Goal: Task Accomplishment & Management: Use online tool/utility

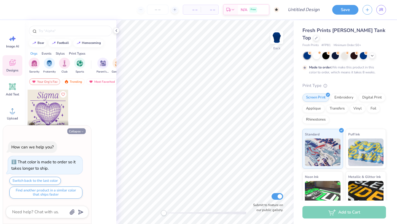
click at [83, 130] on icon "button" at bounding box center [82, 131] width 3 height 3
type textarea "x"
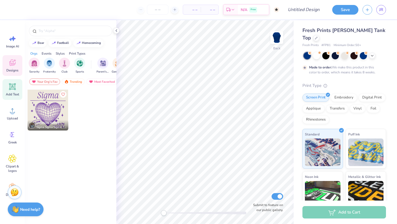
click at [16, 94] on span "Add Text" at bounding box center [12, 94] width 13 height 4
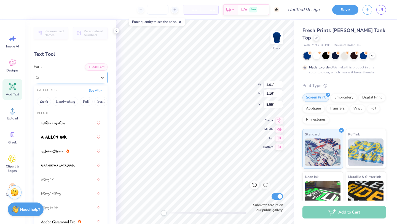
click at [55, 81] on div "Super Dream" at bounding box center [68, 77] width 58 height 9
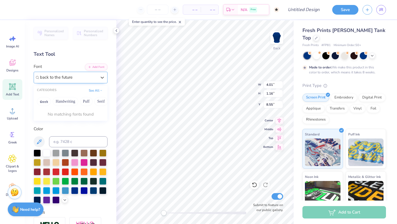
type input "back to the future"
click at [93, 87] on div "CATEGORIES See All" at bounding box center [71, 91] width 74 height 10
click at [93, 89] on button "See All" at bounding box center [95, 90] width 17 height 6
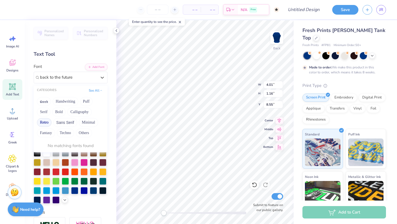
click at [47, 124] on button "Retro" at bounding box center [44, 122] width 15 height 9
click at [45, 122] on button "Retro" at bounding box center [44, 122] width 15 height 9
click at [46, 122] on button "Retro" at bounding box center [44, 122] width 15 height 9
click at [50, 78] on input "back to the future" at bounding box center [57, 77] width 34 height 6
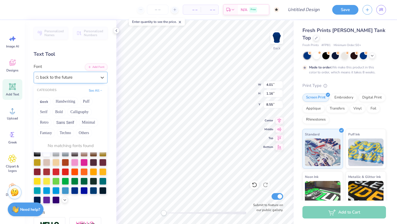
click at [50, 78] on input "back to the future" at bounding box center [57, 77] width 34 height 6
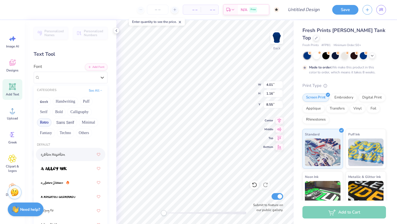
click at [48, 123] on button "Retro" at bounding box center [44, 122] width 15 height 9
click at [34, 135] on div "Greek Handwriting Puff Serif Bold Calligraphy Retro Sans Serif Minimal Fantasy …" at bounding box center [71, 117] width 74 height 44
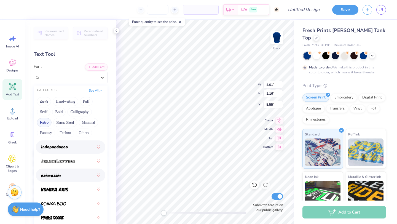
scroll to position [585, 0]
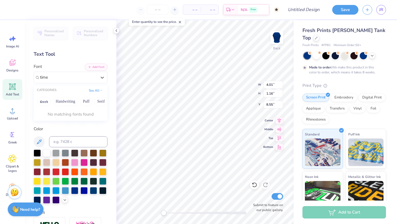
type input "time"
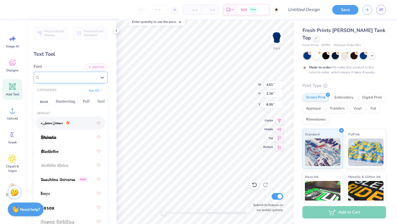
click at [60, 77] on span "Super Dream" at bounding box center [51, 77] width 22 height 6
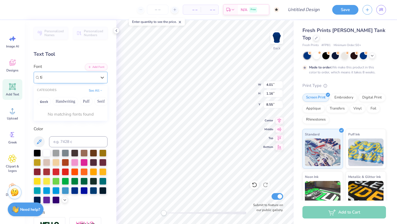
type input "t"
type input "[PERSON_NAME]"
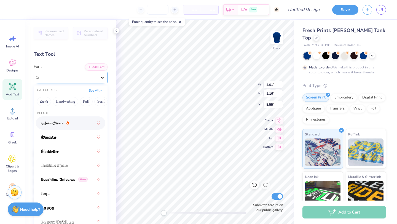
click at [102, 77] on icon at bounding box center [103, 78] width 6 height 6
click at [98, 92] on button "See All" at bounding box center [95, 90] width 17 height 6
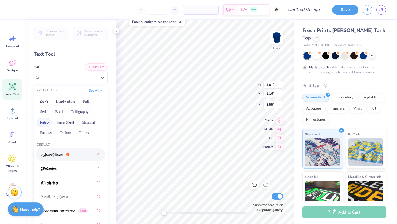
click at [48, 123] on button "Retro" at bounding box center [44, 122] width 15 height 9
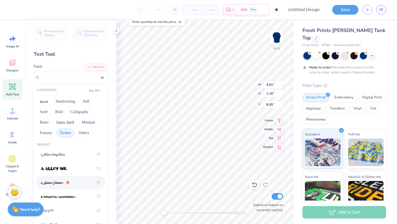
click at [62, 131] on button "Techno" at bounding box center [65, 133] width 17 height 9
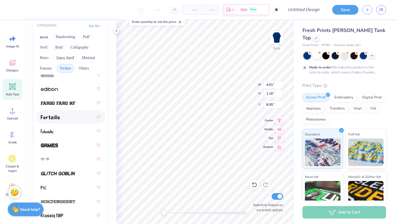
scroll to position [100, 0]
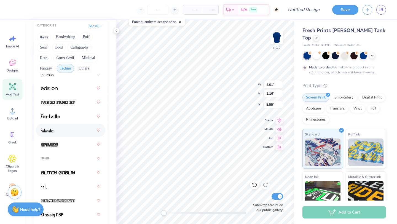
click at [76, 135] on div at bounding box center [71, 130] width 60 height 10
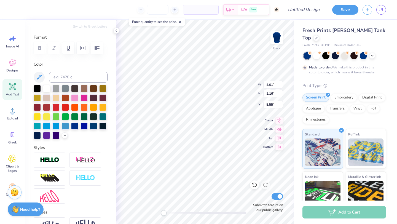
type textarea "T"
click at [92, 49] on button "button" at bounding box center [97, 48] width 12 height 12
click at [93, 51] on button "button" at bounding box center [97, 48] width 12 height 12
click at [94, 51] on icon "button" at bounding box center [97, 48] width 7 height 7
click at [95, 52] on button "button" at bounding box center [97, 48] width 12 height 12
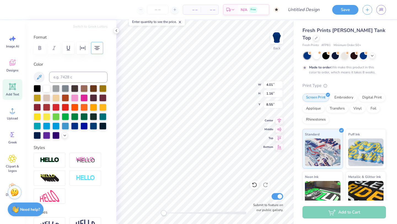
scroll to position [0, 0]
type textarea "PHI SIG"
click at [13, 35] on icon at bounding box center [12, 38] width 8 height 8
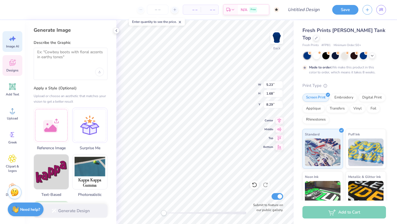
click at [9, 67] on div "Designs" at bounding box center [12, 65] width 20 height 21
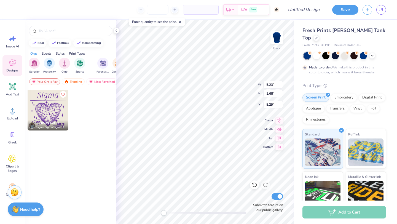
click at [48, 113] on div at bounding box center [48, 110] width 41 height 41
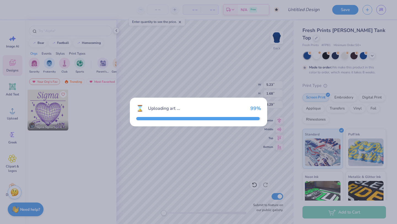
type input "7.19"
type input "7.39"
type input "3.00"
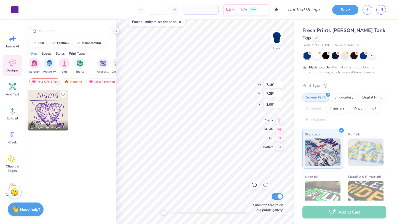
type input "7.17"
type input "7.38"
type input "6.63"
type input "5.23"
type input "1.68"
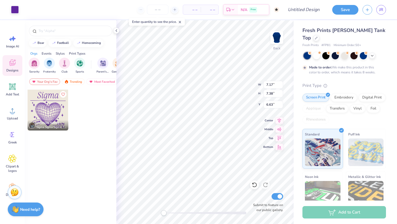
type input "4.95"
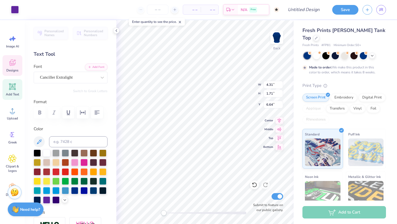
type input "4.31"
type input "1.71"
type input "6.64"
type textarea "Phi Sigma"
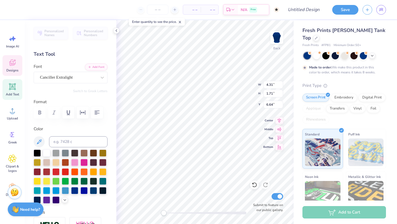
click at [9, 93] on span "Add Text" at bounding box center [12, 94] width 13 height 4
type input "4.01"
type input "1.16"
type input "8.55"
type input "7.19"
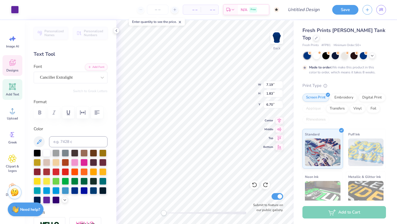
type input "1.83"
type input "6.70"
type input "3.00"
type textarea "est 1913"
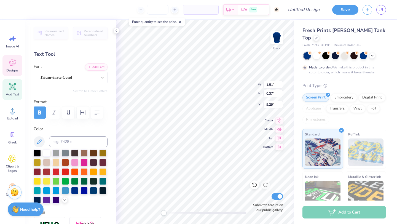
type textarea "Delta Omega"
type textarea "PACE, [GEOGRAPHIC_DATA]"
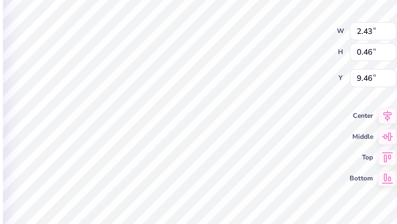
type input "2.35"
type input "0.05"
type input "9.77"
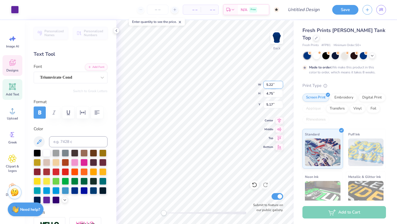
type input "7.19"
type input "1.83"
type input "3.00"
type textarea "Phi Sig"
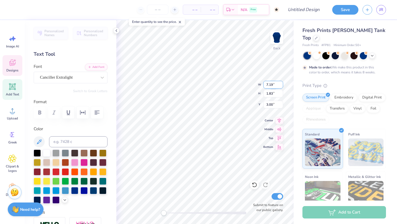
scroll to position [0, 0]
click at [14, 8] on div at bounding box center [15, 9] width 8 height 8
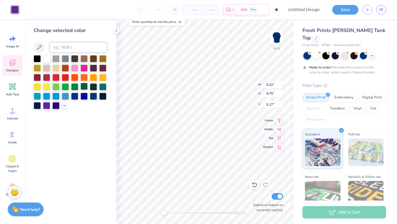
click at [47, 60] on div at bounding box center [46, 58] width 7 height 7
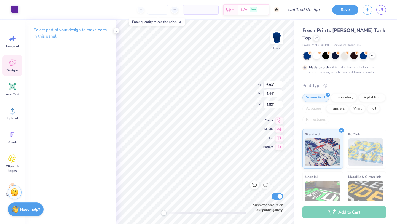
click at [11, 10] on div at bounding box center [15, 9] width 8 height 8
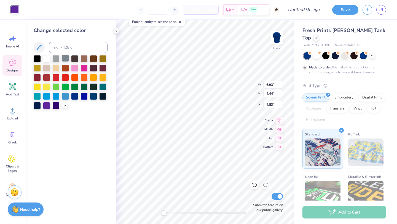
click at [63, 60] on div at bounding box center [65, 58] width 7 height 7
type input "4.68"
click at [57, 58] on div at bounding box center [55, 58] width 7 height 7
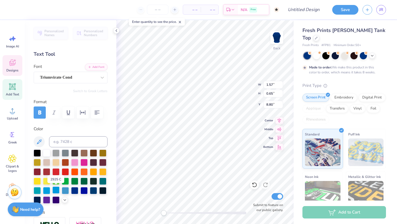
click at [58, 190] on div at bounding box center [55, 189] width 7 height 7
click at [79, 199] on div at bounding box center [71, 177] width 74 height 54
click at [46, 148] on div "Color" at bounding box center [71, 165] width 74 height 78
click at [47, 154] on div at bounding box center [46, 152] width 7 height 7
click at [44, 153] on div at bounding box center [46, 152] width 7 height 7
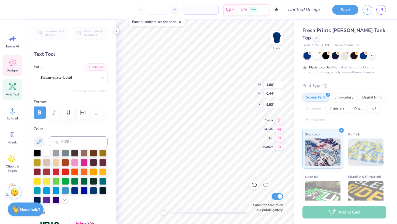
click at [46, 153] on div at bounding box center [46, 152] width 7 height 7
click at [48, 151] on div at bounding box center [46, 152] width 7 height 7
click at [14, 9] on div at bounding box center [15, 9] width 8 height 8
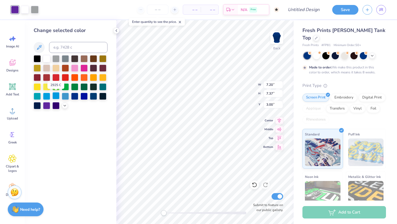
click at [55, 96] on div at bounding box center [55, 95] width 7 height 7
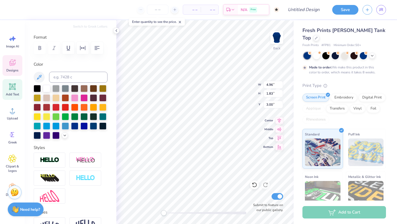
scroll to position [68, 0]
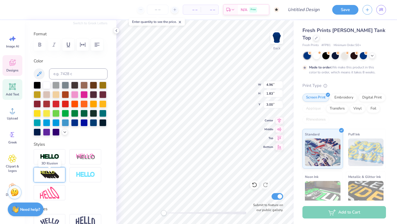
click at [51, 177] on img at bounding box center [49, 174] width 19 height 9
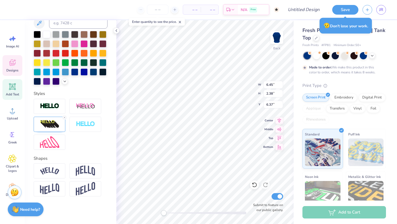
scroll to position [0, 0]
click at [57, 125] on img at bounding box center [49, 124] width 19 height 9
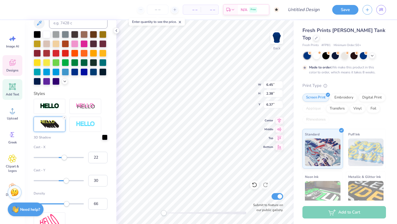
type input "21"
click at [64, 158] on div "Accessibility label" at bounding box center [65, 158] width 6 height 6
click at [64, 159] on div "Accessibility label" at bounding box center [64, 158] width 6 height 6
type input "23"
click at [65, 180] on div "Accessibility label" at bounding box center [65, 181] width 6 height 6
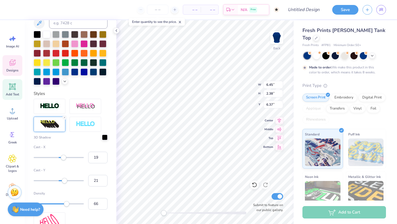
type input "20"
click at [64, 183] on div "Accessibility label" at bounding box center [64, 181] width 6 height 6
type input "4"
drag, startPoint x: 63, startPoint y: 183, endPoint x: 60, endPoint y: 183, distance: 3.9
click at [60, 183] on div "Cast - Y 4" at bounding box center [71, 177] width 74 height 19
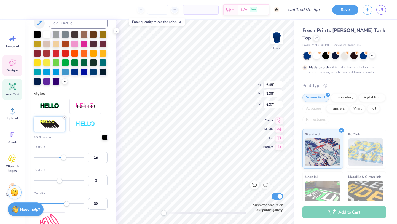
type input "-1"
click at [58, 182] on div "Accessibility label" at bounding box center [59, 181] width 6 height 6
type input "0"
click at [59, 184] on div "Cast - Y 0" at bounding box center [71, 177] width 74 height 19
type input "0"
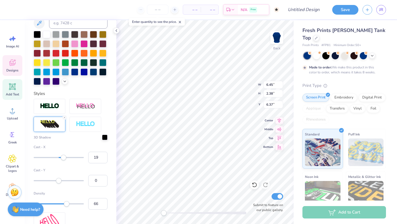
click at [59, 181] on div "Accessibility label" at bounding box center [59, 181] width 6 height 6
type input "0"
click at [59, 181] on div "Accessibility label" at bounding box center [59, 181] width 6 height 6
click at [69, 187] on div "3D Shadow Cast - X 19 Cast - Y 0 Density 66" at bounding box center [71, 172] width 74 height 75
type input "54"
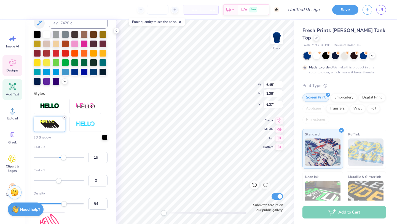
drag, startPoint x: 66, startPoint y: 203, endPoint x: 60, endPoint y: 203, distance: 5.5
click at [61, 203] on div "Accessibility label" at bounding box center [64, 204] width 6 height 6
type input "44"
drag, startPoint x: 60, startPoint y: 203, endPoint x: 55, endPoint y: 202, distance: 5.2
click at [57, 203] on div "Accessibility label" at bounding box center [60, 204] width 6 height 6
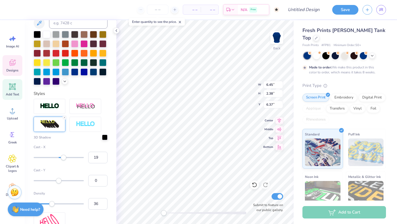
type input "35"
drag, startPoint x: 56, startPoint y: 205, endPoint x: 50, endPoint y: 205, distance: 6.1
click at [50, 205] on div "Accessibility label" at bounding box center [52, 204] width 6 height 6
type input "78"
drag, startPoint x: 50, startPoint y: 205, endPoint x: 73, endPoint y: 204, distance: 22.7
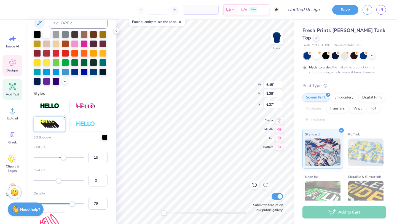
click at [73, 204] on div "Accessibility label" at bounding box center [73, 204] width 6 height 6
type input "84"
drag, startPoint x: 73, startPoint y: 204, endPoint x: 76, endPoint y: 204, distance: 2.8
click at [76, 204] on div "Accessibility label" at bounding box center [76, 204] width 6 height 6
type input "100"
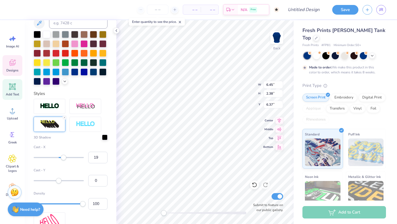
drag, startPoint x: 75, startPoint y: 204, endPoint x: 87, endPoint y: 204, distance: 11.3
click at [87, 204] on div "Density 100" at bounding box center [71, 200] width 74 height 19
type input "100"
drag, startPoint x: 82, startPoint y: 202, endPoint x: 89, endPoint y: 202, distance: 6.9
click at [89, 202] on div "Density 100" at bounding box center [71, 200] width 74 height 19
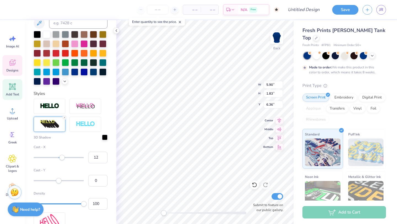
type input "11"
click at [62, 157] on div "Accessibility label" at bounding box center [62, 158] width 6 height 6
type input "7"
click at [60, 157] on div "Accessibility label" at bounding box center [61, 158] width 6 height 6
type input "5.97"
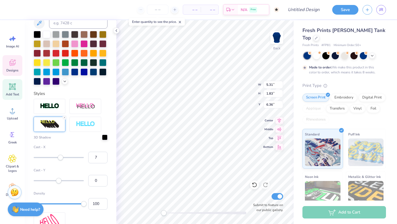
type input "2.05"
type input "6.35"
type input "5.11"
type input "1.76"
click at [104, 138] on div at bounding box center [105, 137] width 6 height 6
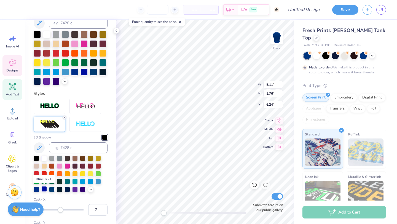
click at [43, 188] on div at bounding box center [44, 189] width 6 height 6
click at [39, 191] on div at bounding box center [37, 189] width 6 height 6
type input "5.45"
type input "1.88"
type input "6.26"
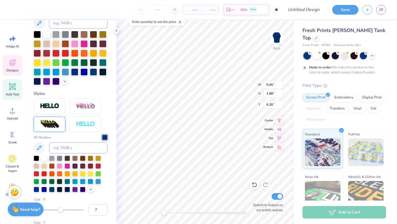
type input "5.70"
type input "1.96"
type input "6.17"
type input "7.20"
type input "4.62"
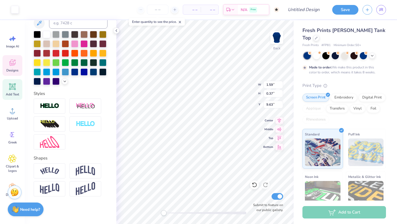
scroll to position [118, 0]
type input "7.20"
type input "5.25"
type input "4.68"
type textarea "Est 1913"
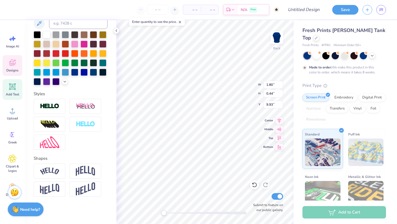
type input "2.43"
type input "0.46"
type input "9.46"
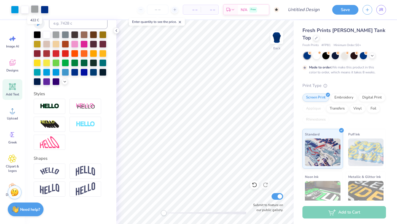
click at [33, 11] on div at bounding box center [35, 9] width 8 height 8
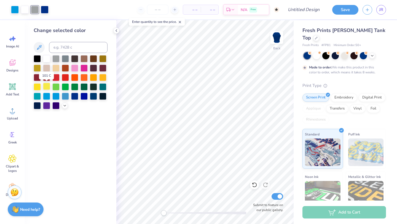
click at [46, 87] on div at bounding box center [46, 86] width 7 height 7
click at [44, 59] on div at bounding box center [46, 58] width 7 height 7
click at [118, 29] on icon at bounding box center [116, 30] width 4 height 4
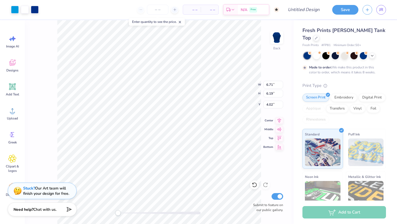
type input "6.71"
type input "6.19"
type input "3.00"
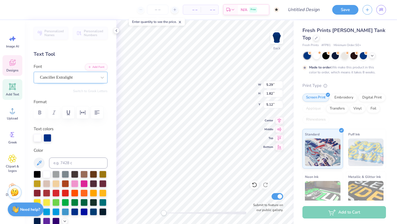
click at [60, 81] on div at bounding box center [68, 77] width 57 height 7
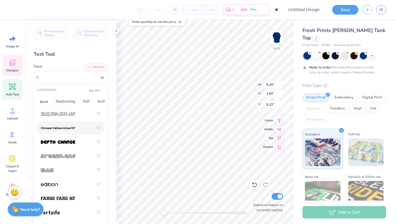
scroll to position [38, 0]
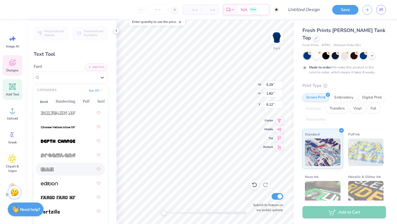
click at [63, 172] on div at bounding box center [71, 169] width 60 height 10
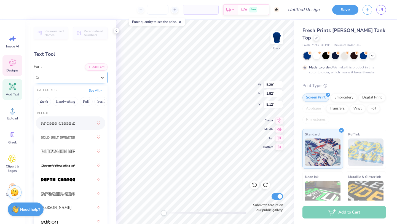
click at [73, 81] on div "Canciller Extralight" at bounding box center [68, 77] width 58 height 9
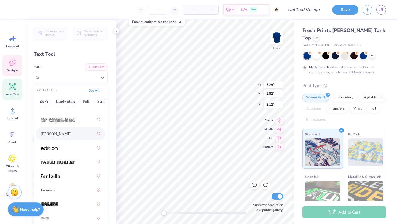
scroll to position [74, 0]
click at [60, 191] on div "Futuristic" at bounding box center [71, 190] width 60 height 10
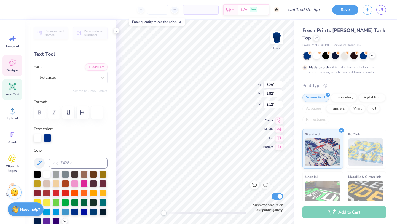
scroll to position [0, 0]
type textarea "PHI SIG"
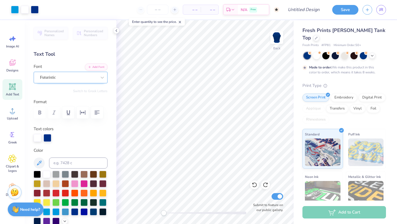
click at [85, 79] on div "Futuristic" at bounding box center [68, 77] width 58 height 9
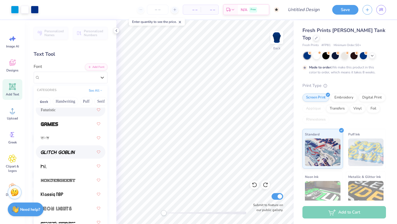
scroll to position [154, 0]
click at [73, 152] on img at bounding box center [58, 152] width 34 height 4
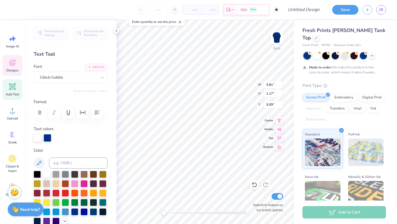
type input "5.81"
type input "1.17"
type input "5.49"
type input "1.11"
type input "5.11"
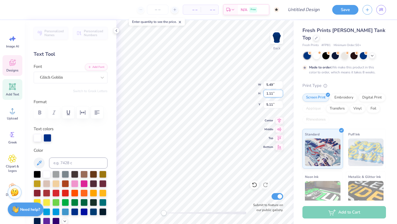
click at [239, 93] on div "Back W 5.49 5.49 " H 1.11 1.11 " Y 5.11 5.11 " Center Middle Top Bottom Submit …" at bounding box center [204, 122] width 177 height 204
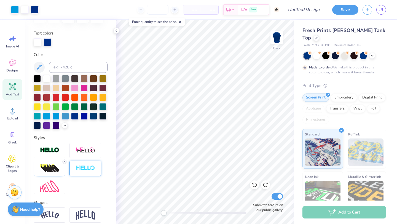
scroll to position [140, 0]
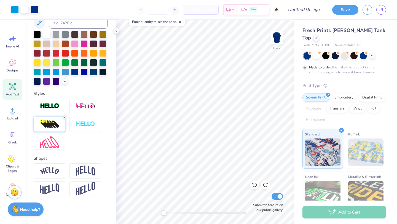
click at [61, 128] on div at bounding box center [50, 124] width 32 height 15
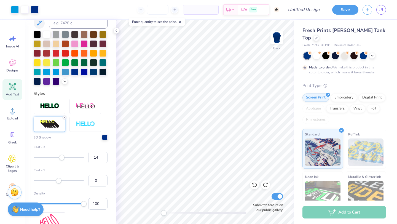
type input "15"
click at [63, 158] on div "Accessibility label" at bounding box center [63, 158] width 6 height 6
type input "46"
click at [70, 158] on div at bounding box center [59, 157] width 50 height 1
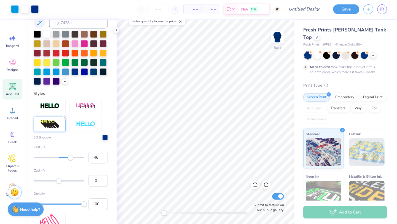
scroll to position [0, 0]
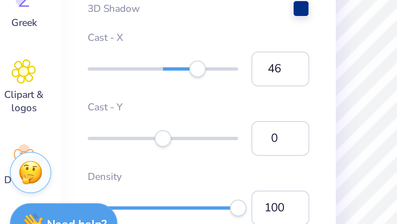
click at [51, 194] on label "Density" at bounding box center [71, 193] width 74 height 5
click at [88, 198] on input "100" at bounding box center [97, 204] width 19 height 12
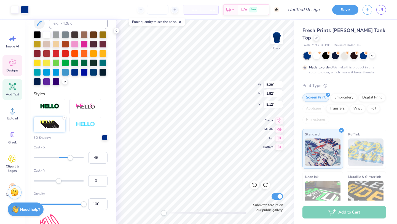
type input "7"
click at [91, 126] on img at bounding box center [85, 124] width 19 height 6
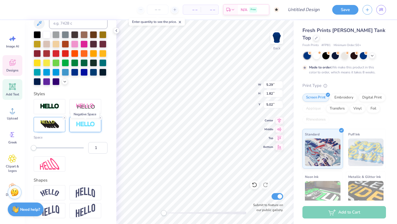
click at [91, 126] on img at bounding box center [85, 124] width 19 height 6
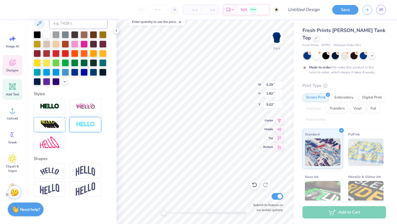
click at [100, 118] on line at bounding box center [101, 118] width 2 height 2
click at [89, 110] on div at bounding box center [86, 106] width 32 height 15
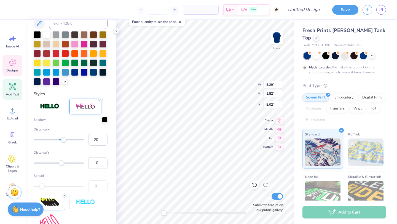
click at [100, 101] on icon at bounding box center [100, 99] width 3 height 3
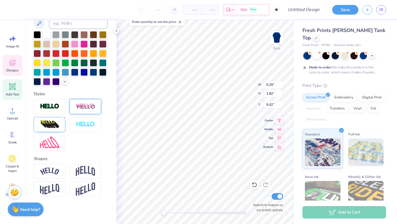
click at [96, 109] on div at bounding box center [86, 106] width 32 height 15
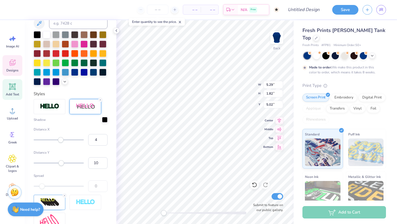
type input "3"
drag, startPoint x: 65, startPoint y: 142, endPoint x: 60, endPoint y: 143, distance: 5.1
click at [60, 143] on div "Distance X 3" at bounding box center [71, 136] width 74 height 19
type input "-7"
click at [57, 143] on div "Distance X -7" at bounding box center [71, 136] width 74 height 19
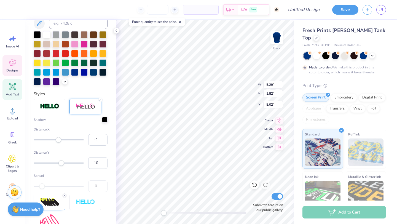
type input "0"
drag, startPoint x: 56, startPoint y: 140, endPoint x: 59, endPoint y: 141, distance: 2.8
click at [59, 141] on div "Accessibility label" at bounding box center [59, 140] width 6 height 6
type input "4"
click at [60, 165] on div "Accessibility label" at bounding box center [60, 163] width 6 height 6
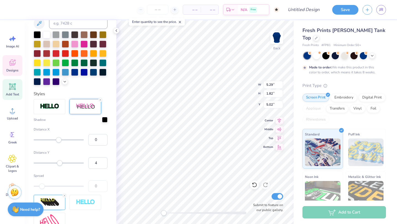
type input "3"
drag, startPoint x: 60, startPoint y: 165, endPoint x: 60, endPoint y: 168, distance: 3.4
click at [60, 168] on div "Distance Y 3" at bounding box center [71, 159] width 74 height 19
click at [59, 167] on div "Distance Y 3" at bounding box center [71, 159] width 74 height 19
type input "-2"
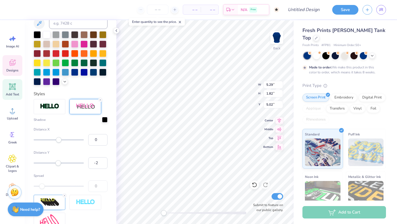
click at [58, 164] on div "Accessibility label" at bounding box center [58, 163] width 6 height 6
type input "3"
click at [60, 165] on div "Accessibility label" at bounding box center [60, 163] width 6 height 6
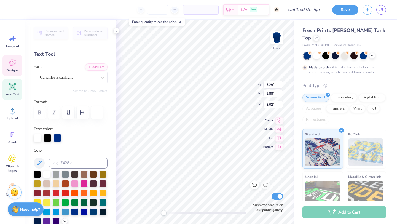
type input "7.54"
click at [48, 135] on div at bounding box center [48, 138] width 8 height 8
click at [83, 183] on div at bounding box center [84, 183] width 7 height 7
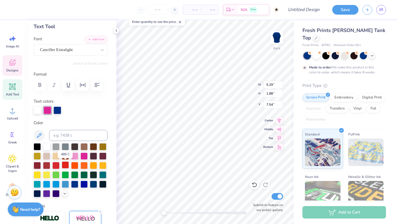
scroll to position [29, 0]
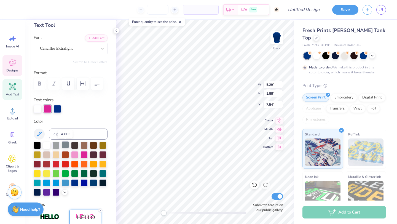
click at [67, 145] on div at bounding box center [65, 144] width 7 height 7
click at [86, 183] on div at bounding box center [84, 182] width 7 height 7
click at [49, 183] on div at bounding box center [46, 182] width 7 height 7
type input "5.36"
type input "1.90"
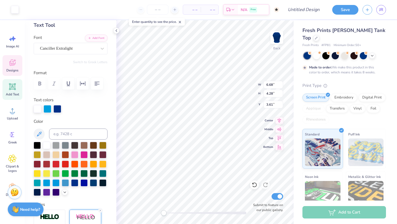
type input "5.36"
type input "1.90"
type input "4.80"
type input "5.54"
type input "1.97"
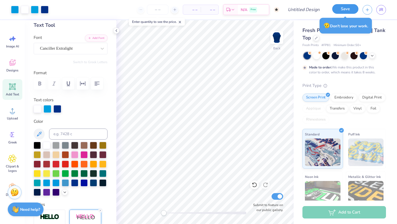
click at [335, 7] on button "Save" at bounding box center [345, 9] width 26 height 10
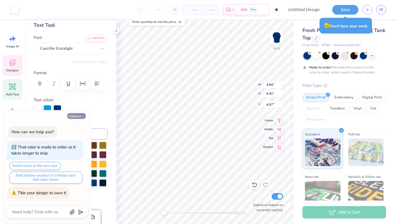
click at [79, 116] on button "Collapse" at bounding box center [76, 116] width 18 height 6
type textarea "x"
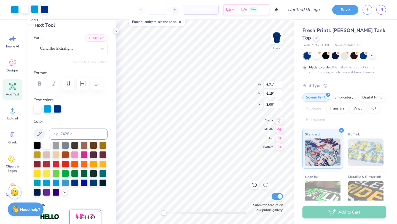
click at [33, 10] on div at bounding box center [35, 9] width 8 height 8
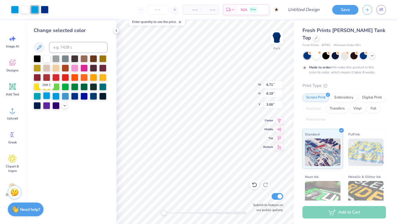
click at [49, 96] on div at bounding box center [46, 95] width 7 height 7
click at [45, 95] on div at bounding box center [46, 95] width 7 height 7
click at [63, 128] on div "Change selected color" at bounding box center [71, 122] width 92 height 204
click at [83, 130] on div "Change selected color" at bounding box center [71, 122] width 92 height 204
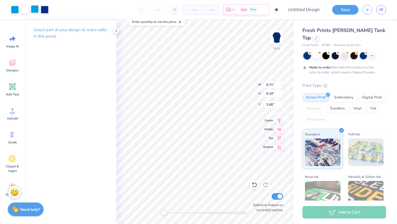
click at [35, 9] on div at bounding box center [35, 9] width 8 height 8
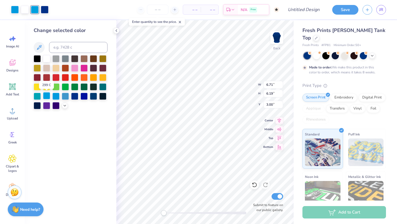
click at [48, 96] on div at bounding box center [46, 95] width 7 height 7
click at [47, 96] on div at bounding box center [46, 95] width 7 height 7
click at [58, 97] on div at bounding box center [55, 95] width 7 height 7
click at [59, 97] on div at bounding box center [55, 95] width 7 height 7
click at [62, 130] on div "Change selected color" at bounding box center [71, 122] width 92 height 204
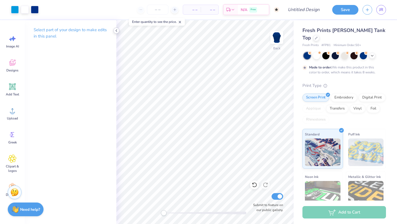
click at [116, 33] on div at bounding box center [116, 31] width 6 height 6
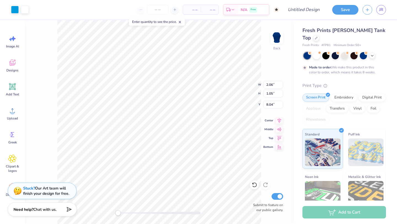
type input "2.06"
type input "1.05"
type input "8.08"
click at [341, 9] on button "Save" at bounding box center [345, 9] width 26 height 10
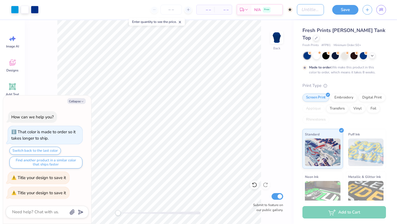
click at [305, 8] on input "Design Title" at bounding box center [310, 9] width 27 height 11
type textarea "x"
type input "B"
type textarea "x"
type input "BA"
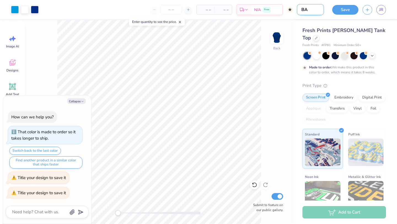
type textarea "x"
type input "BAC"
type textarea "x"
type input "BA"
type textarea "x"
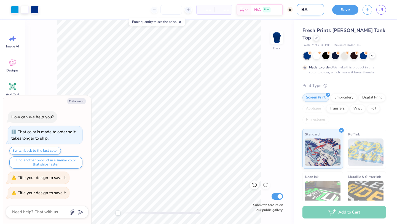
type input "B"
type textarea "x"
type input "F"
type textarea "x"
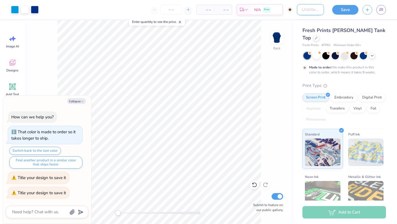
type textarea "x"
type input "T"
type textarea "x"
type input "Th"
type textarea "x"
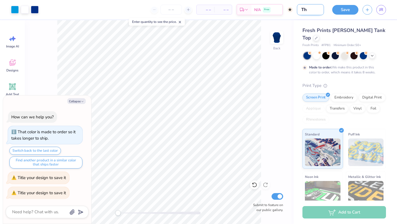
type input "The"
type textarea "x"
type input "The"
type textarea "x"
type input "The F"
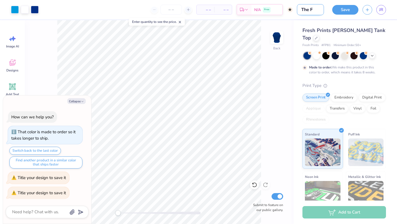
type textarea "x"
type input "The Fu"
type textarea "x"
type input "The Fut"
type textarea "x"
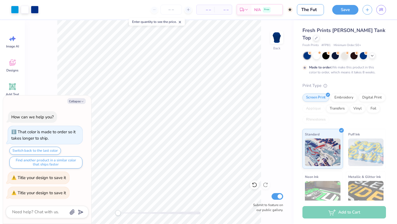
type input "The Futu"
type textarea "x"
type input "The Futur"
type textarea "x"
type input "The Future"
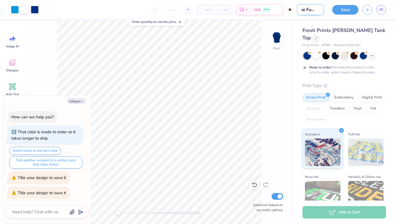
type textarea "x"
type input "The Future"
type textarea "x"
type input "The Future i"
type textarea "x"
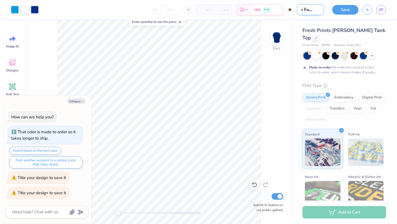
type input "The Future is"
type textarea "x"
type input "The Future is"
type textarea "x"
type input "The Future is P"
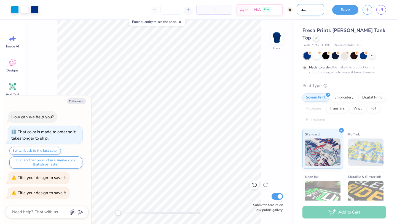
type textarea "x"
type input "The Future is Ph"
type textarea "x"
type input "The Future is Phi"
type textarea "x"
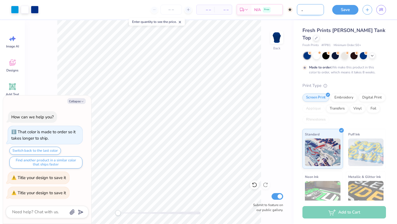
type input "The Future is Phi"
type textarea "x"
type input "The Future is Phi S"
type textarea "x"
type input "The Future is Phi Si"
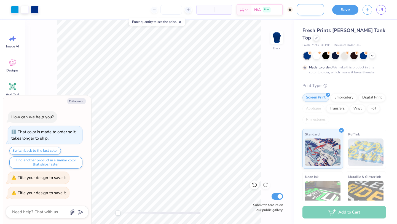
type textarea "x"
type input "The Future is Phi Sig"
type textarea "x"
type input "The Future is Phi Sig"
type textarea "x"
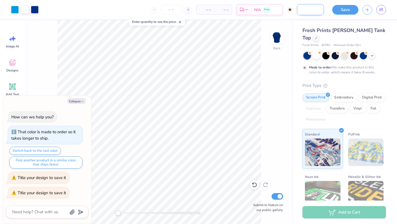
type input "The Future is Phi Sig"
type textarea "x"
type input "The Future is Phi Sig"
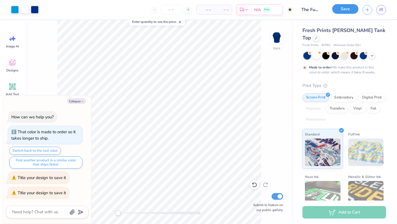
click at [341, 9] on button "Save" at bounding box center [345, 9] width 26 height 10
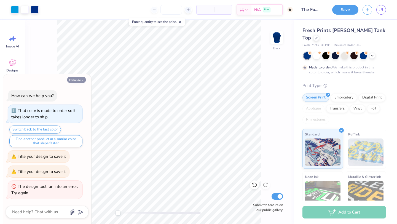
click at [82, 80] on polyline "button" at bounding box center [83, 80] width 2 height 1
type textarea "x"
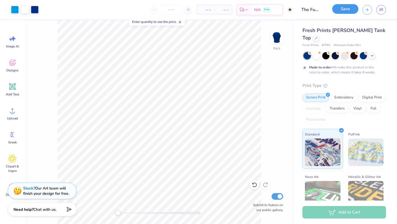
click at [341, 14] on div "Save" at bounding box center [345, 10] width 26 height 10
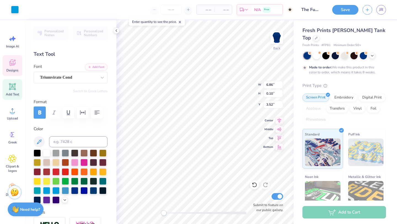
click at [243, 82] on div "Back W 6.86 6.86 " H 0.10 0.10 " Y 3.52 3.52 " Center Middle Top Bottom Submit …" at bounding box center [204, 122] width 177 height 204
type input "7.11"
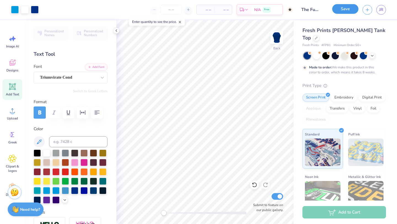
click at [350, 8] on button "Save" at bounding box center [345, 9] width 26 height 10
click at [118, 30] on icon at bounding box center [116, 30] width 4 height 4
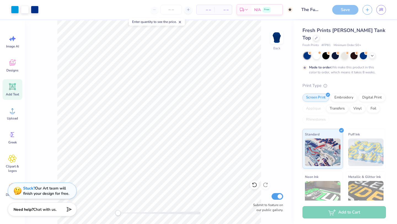
click at [180, 20] on span at bounding box center [180, 21] width 4 height 5
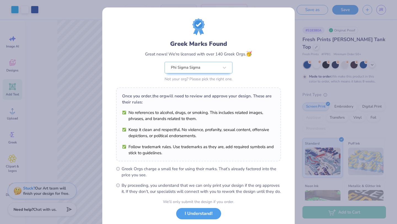
scroll to position [34, 0]
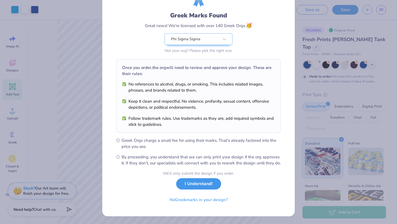
click at [204, 184] on button "I Understand!" at bounding box center [198, 183] width 45 height 11
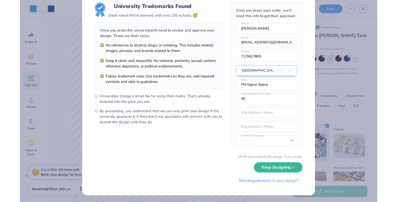
scroll to position [0, 0]
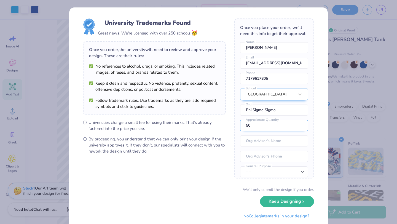
click at [250, 128] on input "50" at bounding box center [274, 125] width 68 height 11
type input "5"
type input "30"
click at [260, 196] on button "Keep Designing" at bounding box center [287, 201] width 54 height 11
